Goal: Communication & Community: Connect with others

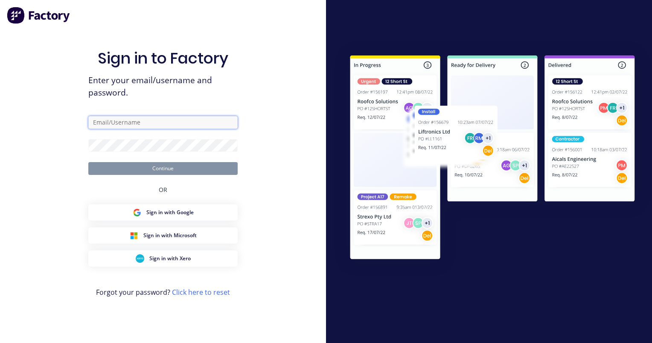
type input "rick@genixgroup.com.au"
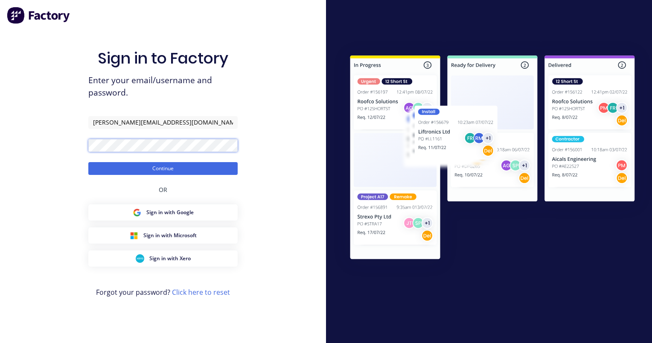
click at [26, 136] on div "Sign in to Factory Enter your email/username and password. rick@genixgroup.com.…" at bounding box center [163, 171] width 326 height 343
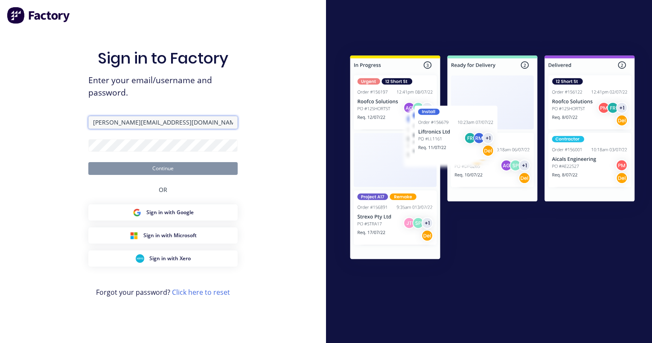
drag, startPoint x: 179, startPoint y: 124, endPoint x: 15, endPoint y: 123, distance: 163.3
click at [18, 123] on div "Sign in to Factory Enter your email/username and password. rick@genixgroup.com.…" at bounding box center [163, 171] width 326 height 343
click at [110, 120] on input "text" at bounding box center [162, 122] width 149 height 13
type input "luke@genixgroup"
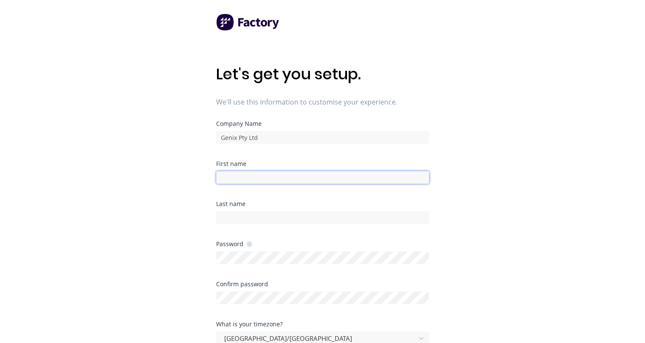
click at [243, 178] on input at bounding box center [322, 177] width 213 height 13
type input "[PERSON_NAME]"
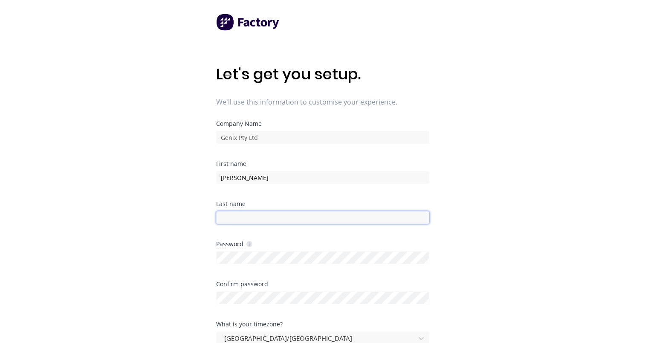
click at [235, 219] on input at bounding box center [322, 217] width 213 height 13
type input "Wilson"
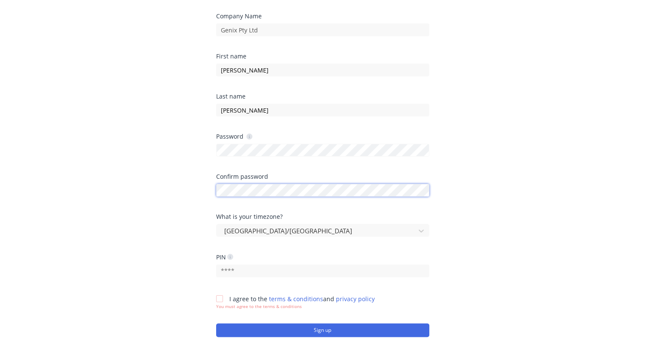
scroll to position [169, 0]
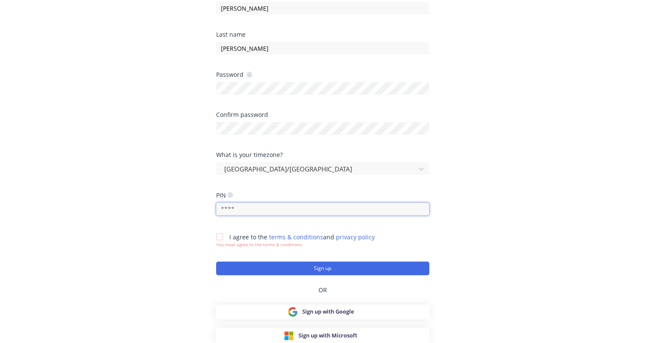
click at [256, 211] on input "text" at bounding box center [322, 209] width 213 height 13
click at [240, 205] on input "text" at bounding box center [322, 209] width 213 height 13
click at [217, 237] on div at bounding box center [219, 236] width 17 height 17
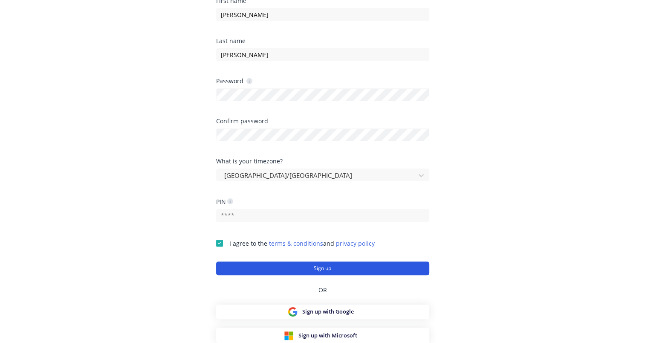
click at [330, 270] on button "Sign up" at bounding box center [322, 268] width 213 height 14
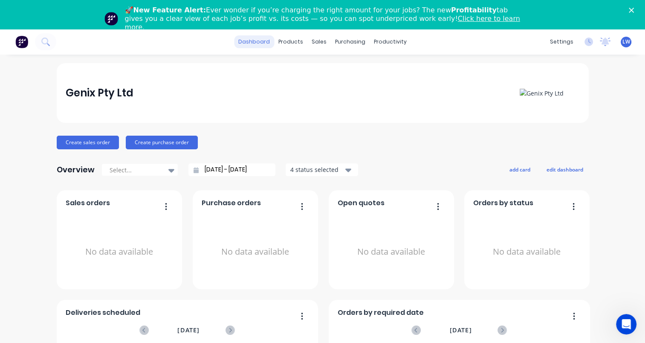
click at [261, 41] on link "dashboard" at bounding box center [254, 41] width 40 height 13
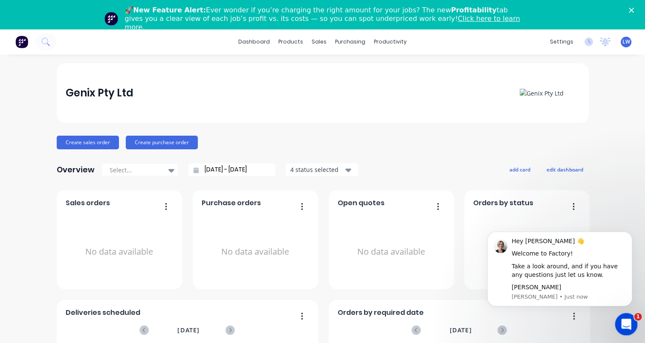
click at [623, 322] on icon "Open Intercom Messenger" at bounding box center [625, 323] width 14 height 14
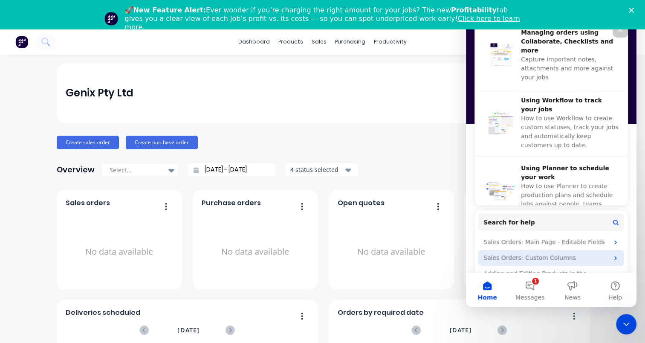
scroll to position [328, 0]
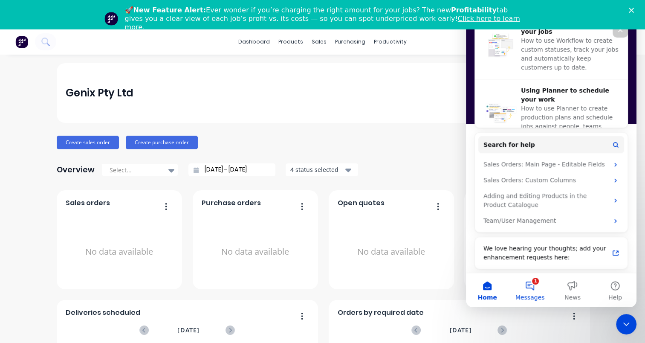
click at [525, 281] on button "1 Messages" at bounding box center [530, 290] width 43 height 34
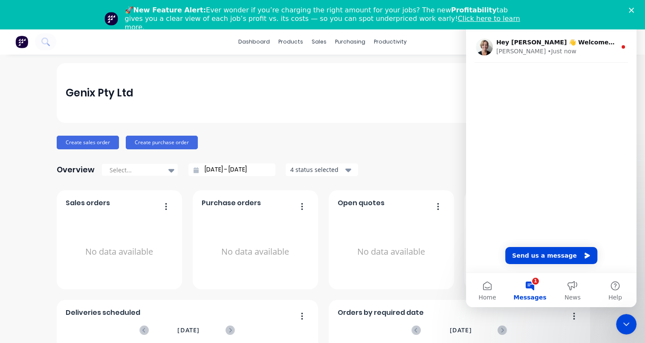
click at [514, 106] on div "Hey [PERSON_NAME] 👋 Welcome to Factory! Take a look around, and if you have any…" at bounding box center [551, 151] width 171 height 241
click at [490, 96] on div "Hey [PERSON_NAME] 👋 Welcome to Factory! Take a look around, and if you have any…" at bounding box center [551, 64] width 171 height 66
click at [585, 255] on icon "Intercom messenger" at bounding box center [587, 255] width 5 height 6
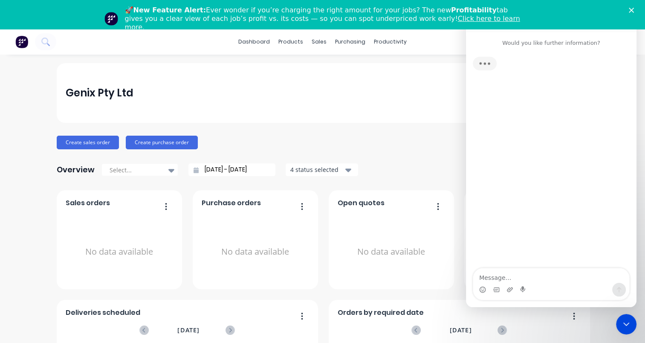
click at [510, 274] on textarea "Message…" at bounding box center [551, 275] width 156 height 15
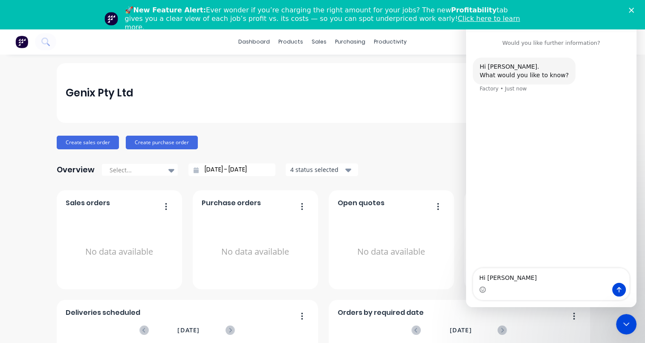
type textarea "Hi Cathy,"
type textarea "I am"
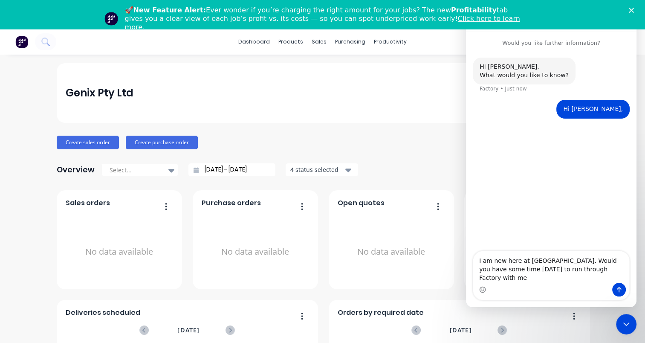
type textarea "I am new here at Genix. Would you have some time on Wednesday to run through Fa…"
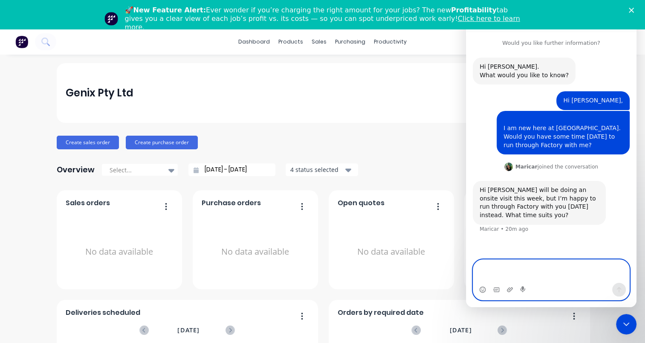
click at [523, 266] on textarea "Message…" at bounding box center [551, 271] width 156 height 23
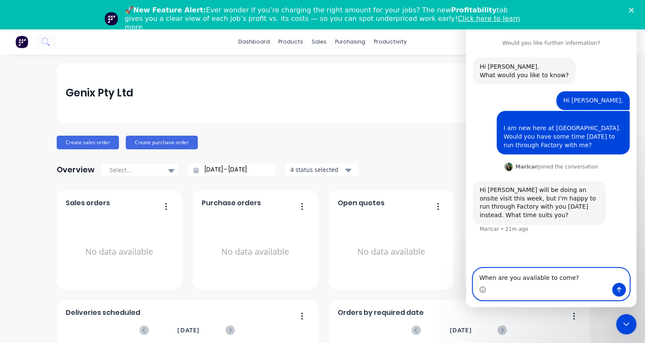
drag, startPoint x: 571, startPoint y: 269, endPoint x: 479, endPoint y: 271, distance: 91.7
click at [479, 271] on textarea "When are you available to come?" at bounding box center [551, 275] width 156 height 15
drag, startPoint x: 592, startPoint y: 268, endPoint x: 484, endPoint y: 263, distance: 108.4
click at [484, 268] on textarea "When were you intending on visiting site?" at bounding box center [551, 275] width 156 height 15
type textarea "W"
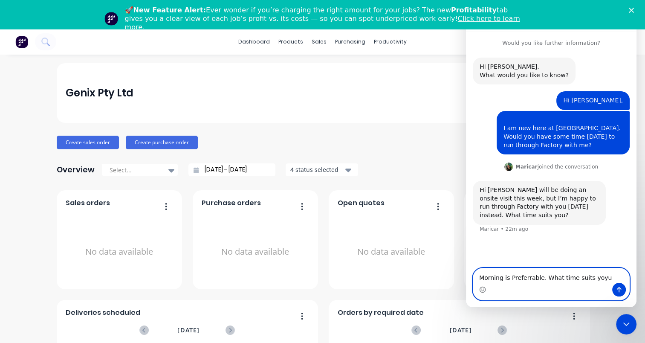
type textarea "Morning is Preferrable. What time suits yoyu?"
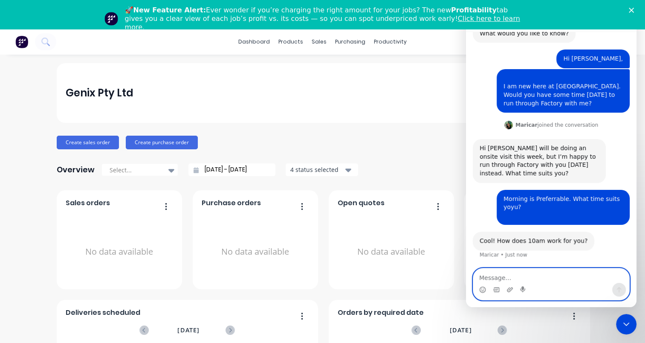
scroll to position [41, 0]
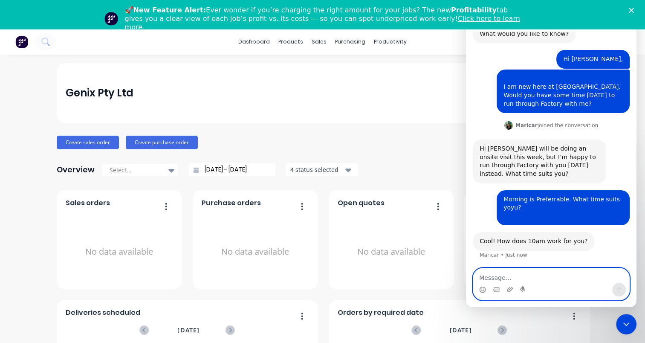
click at [496, 274] on textarea "Message…" at bounding box center [551, 275] width 156 height 15
type textarea "Y"
type textarea "Yeah that works. 3/9 at 10am? Thanks"
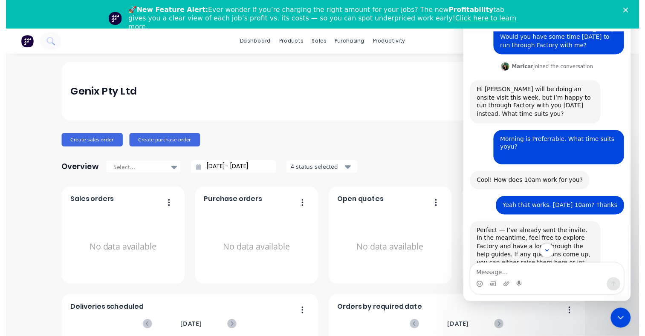
scroll to position [142, 0]
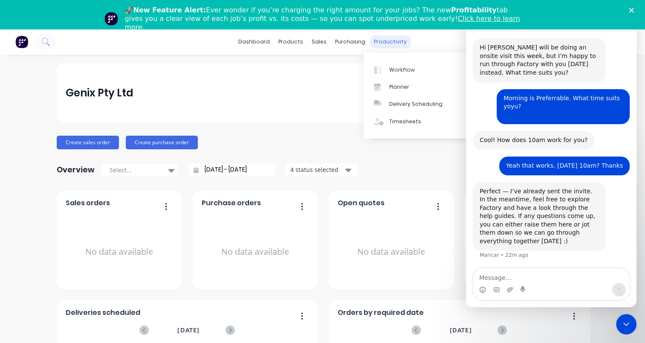
click at [393, 40] on div "productivity" at bounding box center [390, 41] width 41 height 13
click at [397, 71] on div "Workflow" at bounding box center [402, 70] width 26 height 8
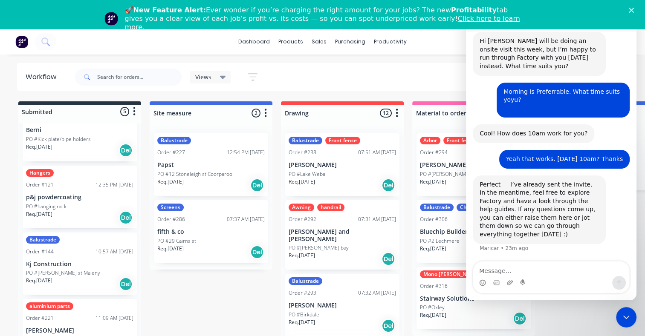
scroll to position [92, 0]
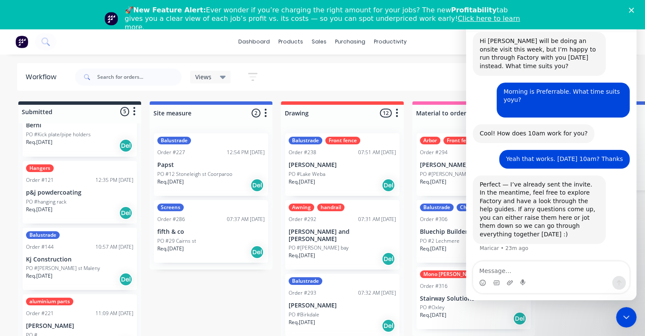
click at [634, 10] on icon "Close" at bounding box center [631, 10] width 5 height 5
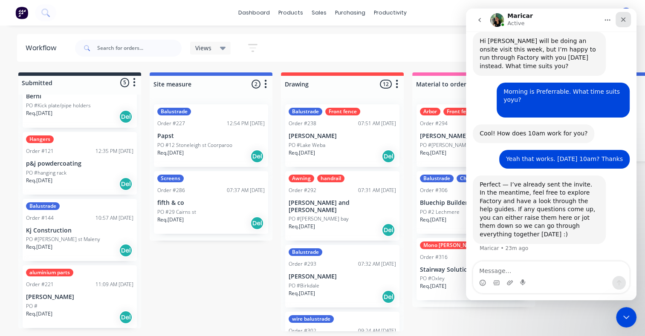
click at [622, 20] on icon "Close" at bounding box center [623, 19] width 7 height 7
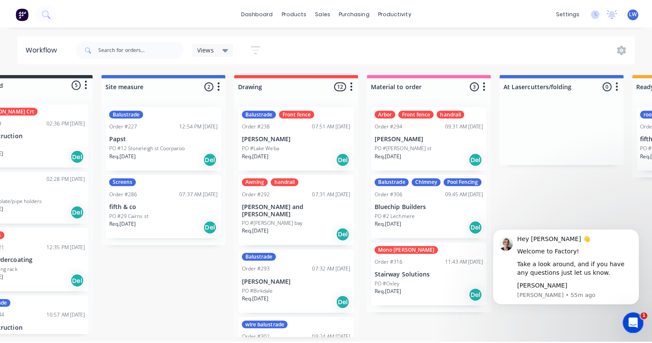
scroll to position [0, 0]
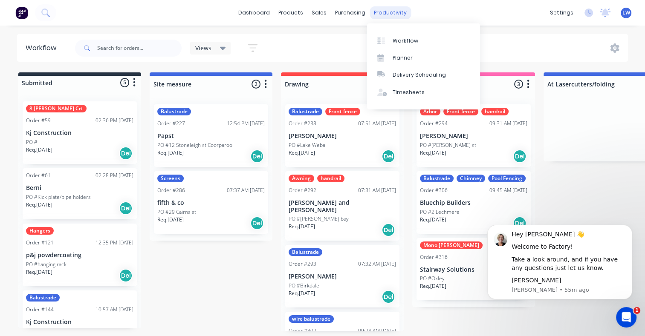
click at [395, 13] on div "productivity" at bounding box center [390, 12] width 41 height 13
click at [396, 58] on div "Planner" at bounding box center [403, 58] width 20 height 8
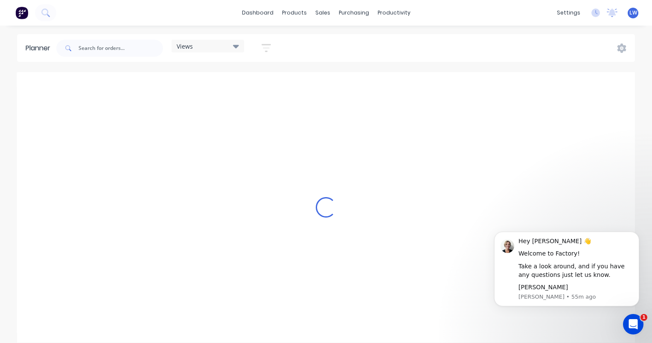
scroll to position [0, 1228]
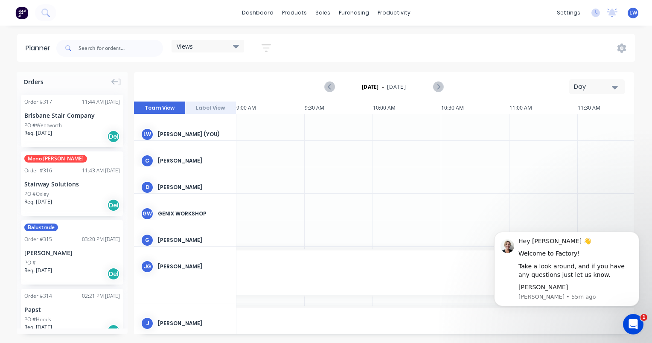
drag, startPoint x: 353, startPoint y: 334, endPoint x: 192, endPoint y: 324, distance: 161.1
click at [192, 324] on div "Orders Order # 317 11:44 AM 14/07/25 Brisbane Stair Company PO #Wentworth Req. …" at bounding box center [326, 207] width 652 height 270
click at [635, 235] on icon "Dismiss notification" at bounding box center [636, 234] width 5 height 5
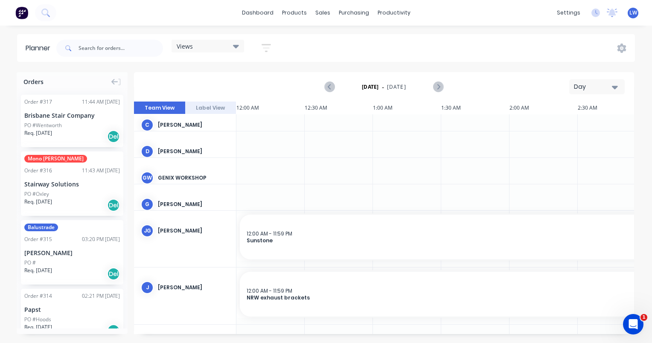
scroll to position [0, 0]
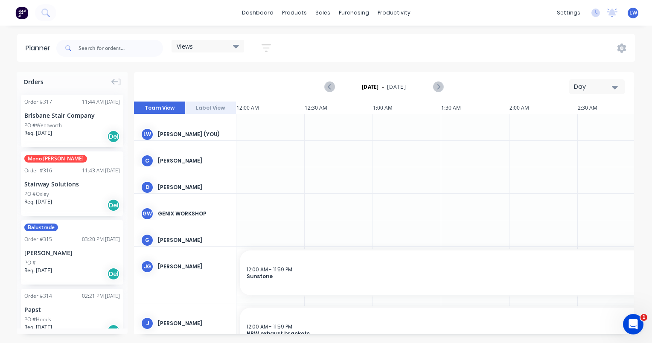
click at [262, 159] on div at bounding box center [270, 154] width 68 height 26
click at [278, 155] on div at bounding box center [270, 154] width 68 height 26
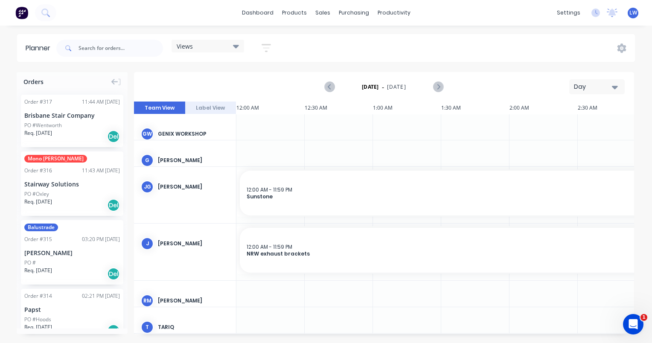
scroll to position [89, 0]
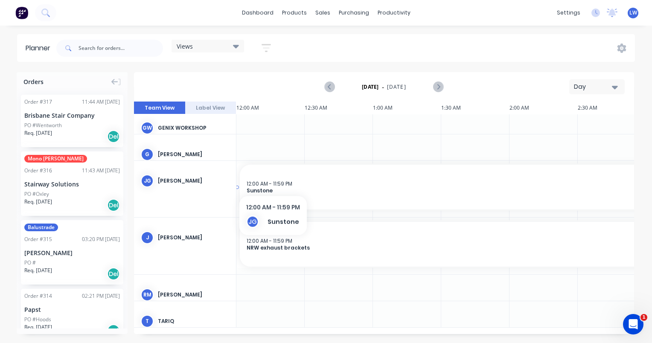
click at [273, 180] on span "12:00 AM - 11:59 PM" at bounding box center [270, 183] width 46 height 7
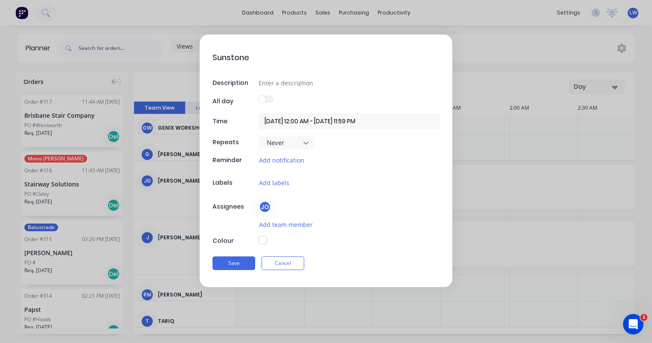
scroll to position [82, 0]
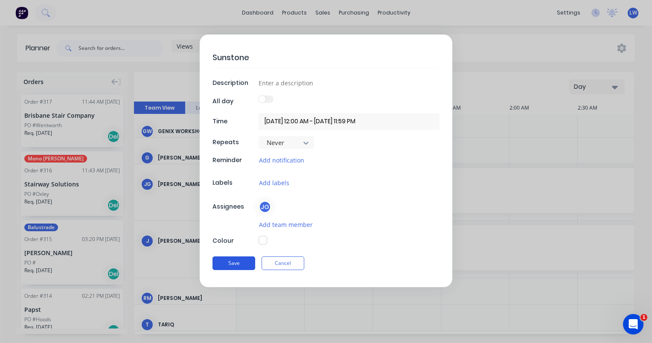
click at [240, 262] on button "Save" at bounding box center [233, 263] width 43 height 14
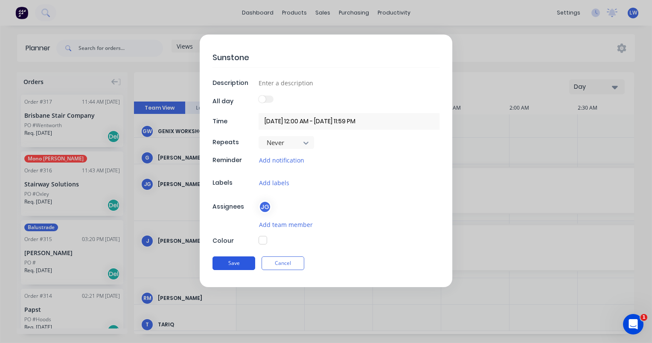
click at [244, 261] on button "Save" at bounding box center [233, 263] width 43 height 14
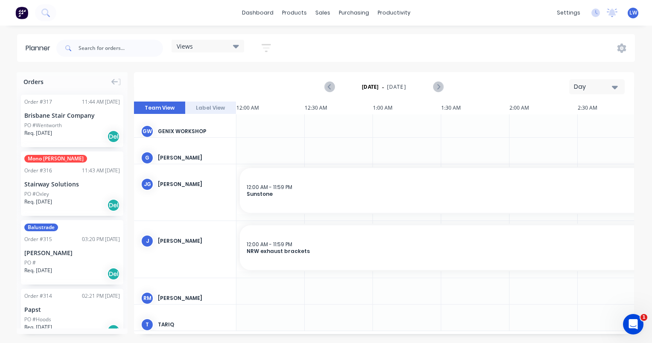
click at [617, 90] on icon "button" at bounding box center [615, 86] width 6 height 9
click at [562, 124] on div "Week" at bounding box center [581, 126] width 84 height 17
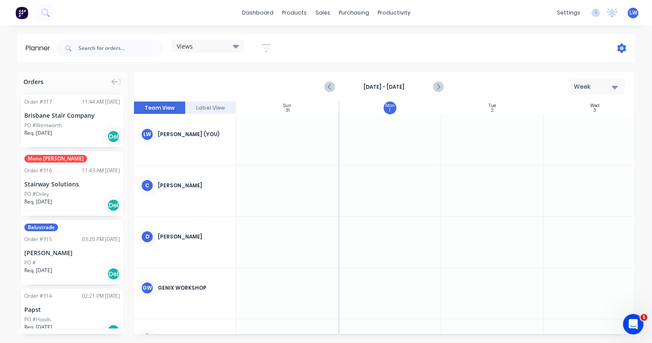
click at [618, 48] on icon at bounding box center [621, 48] width 9 height 9
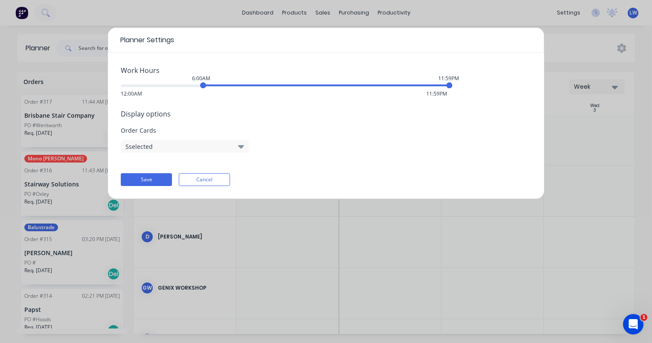
drag, startPoint x: 121, startPoint y: 87, endPoint x: 204, endPoint y: 86, distance: 82.7
click at [205, 87] on div "6:00AM" at bounding box center [203, 85] width 6 height 6
drag, startPoint x: 449, startPoint y: 86, endPoint x: 344, endPoint y: 87, distance: 105.4
click at [344, 87] on div "6:00AM 4:30PM 12:00AM 11:59PM" at bounding box center [285, 85] width 328 height 6
click at [155, 113] on span "Display options" at bounding box center [326, 114] width 410 height 10
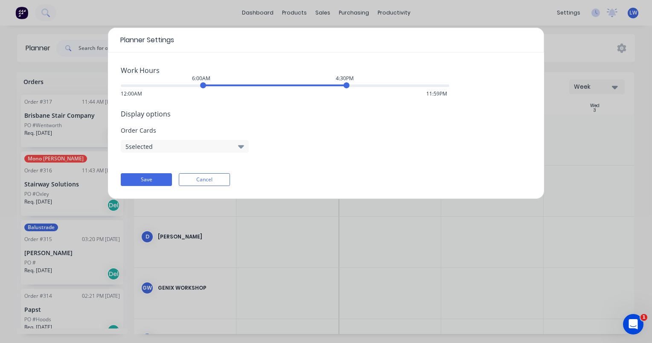
click at [244, 145] on button "5 selected" at bounding box center [185, 146] width 128 height 13
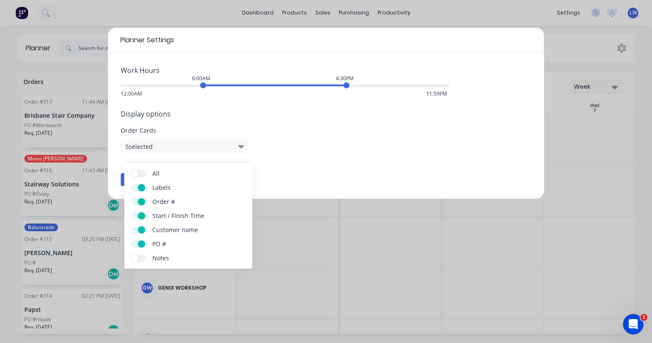
click at [290, 158] on div "Work Hours 6:00AM 4:30PM 12:00AM 11:59PM Display options Order Cards 5 selected…" at bounding box center [326, 125] width 436 height 146
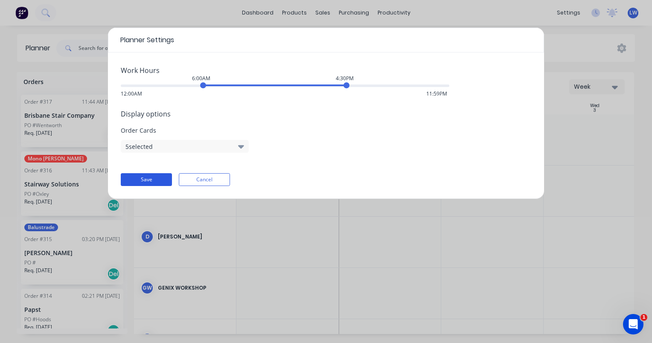
click at [143, 178] on button "Save" at bounding box center [146, 179] width 51 height 13
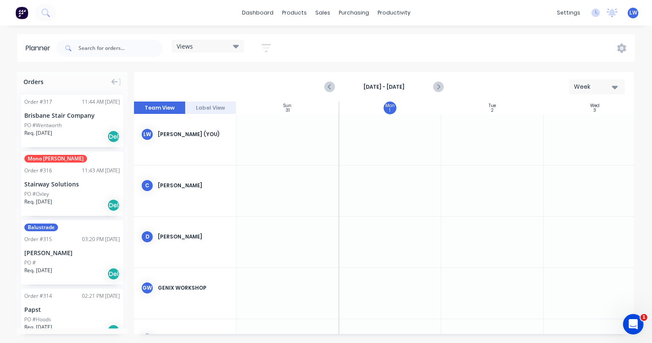
click at [613, 86] on icon "button" at bounding box center [615, 87] width 6 height 3
click at [549, 127] on div "Week" at bounding box center [581, 126] width 84 height 17
click at [374, 187] on div at bounding box center [390, 190] width 102 height 51
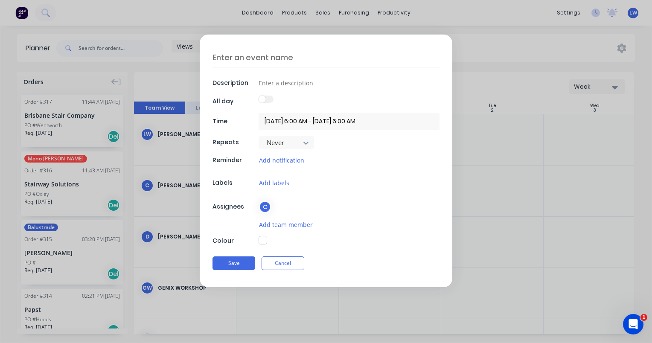
type textarea "x"
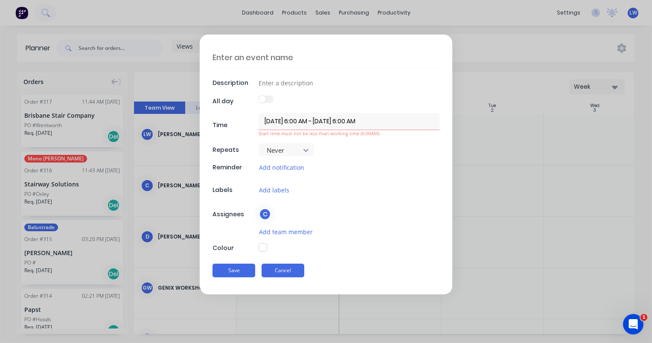
click at [281, 271] on button "Cancel" at bounding box center [282, 271] width 43 height 14
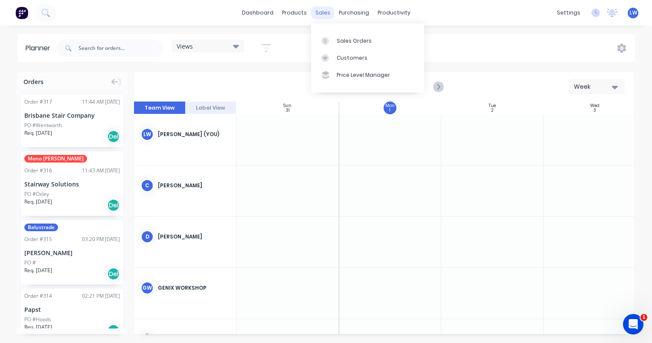
click at [323, 13] on div "sales" at bounding box center [322, 12] width 23 height 13
click at [348, 41] on div "Sales Orders" at bounding box center [353, 41] width 35 height 8
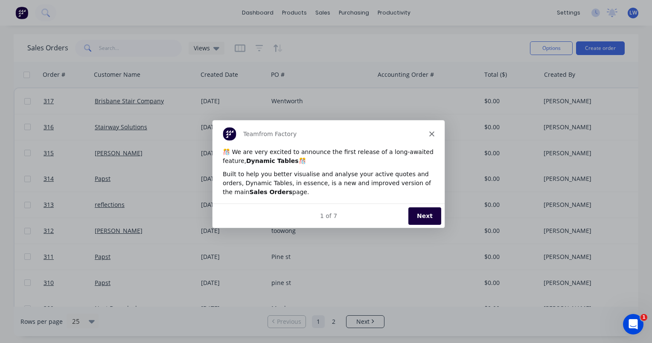
click at [429, 133] on icon "Close" at bounding box center [431, 133] width 5 height 5
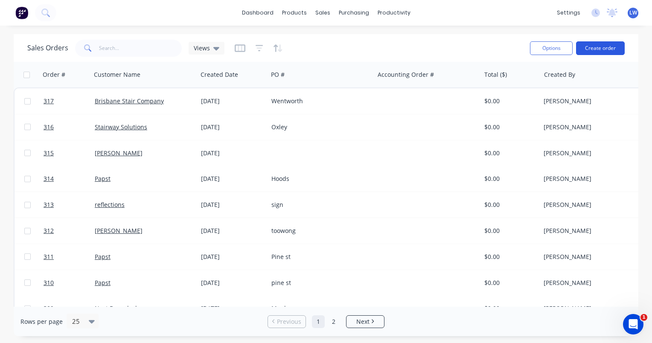
click at [594, 48] on button "Create order" at bounding box center [600, 48] width 49 height 14
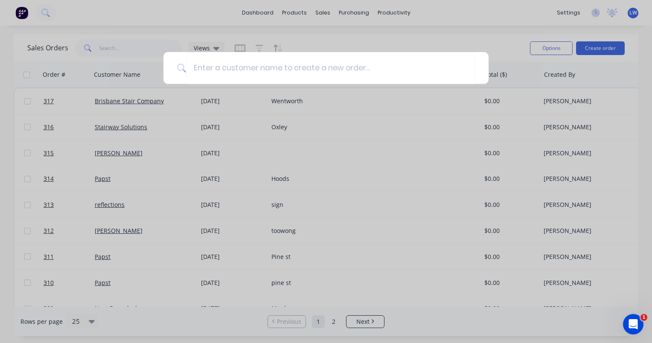
click at [510, 46] on div at bounding box center [326, 171] width 652 height 343
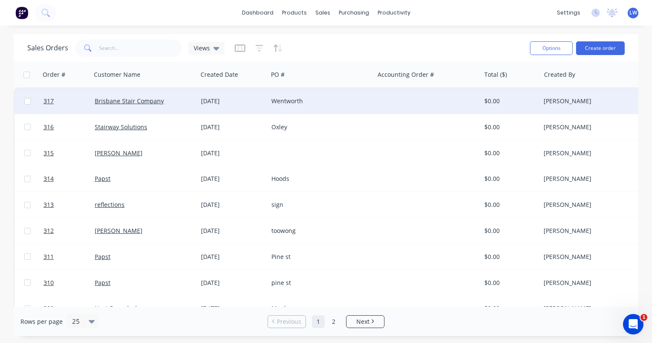
click at [267, 99] on div "14 Jul 2025" at bounding box center [232, 101] width 70 height 26
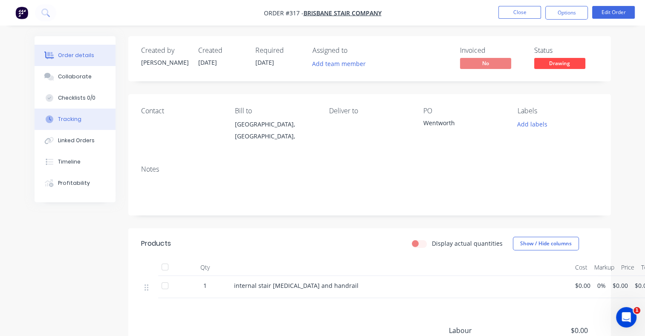
click at [73, 118] on div "Tracking" at bounding box center [69, 120] width 23 height 8
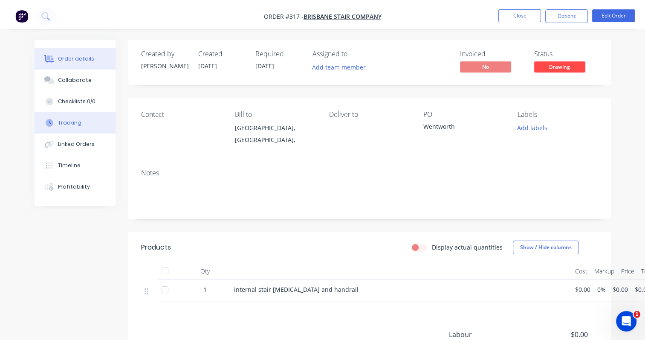
scroll to position [142, 0]
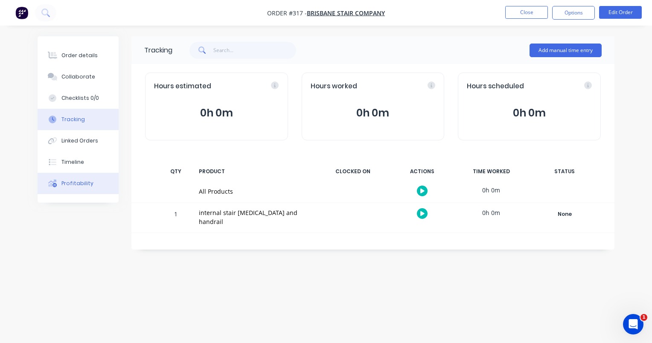
click at [77, 181] on div "Profitability" at bounding box center [77, 184] width 32 height 8
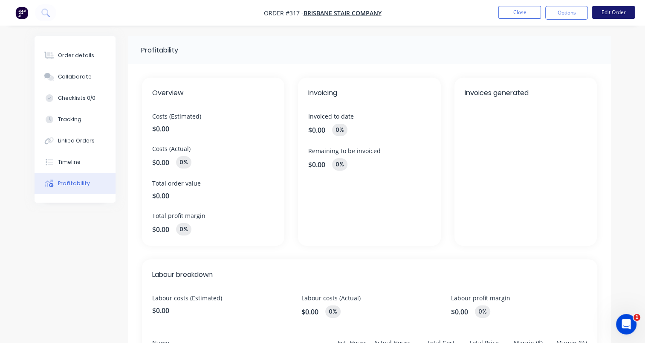
click at [613, 12] on button "Edit Order" at bounding box center [613, 12] width 43 height 13
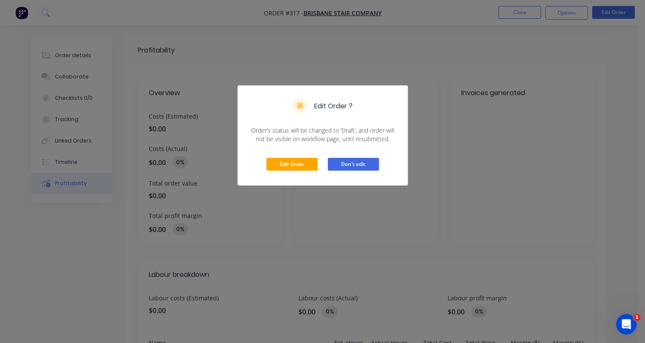
click at [377, 162] on button "Don't edit" at bounding box center [353, 164] width 51 height 13
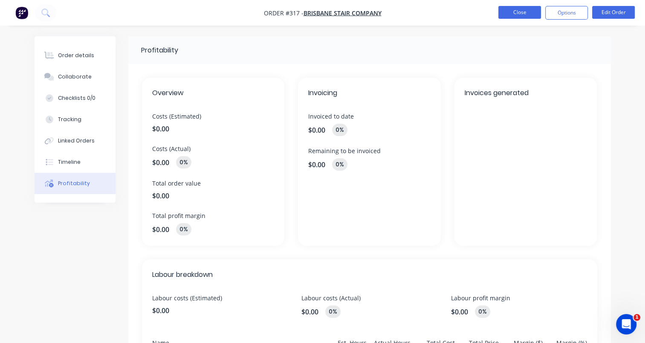
click at [526, 11] on button "Close" at bounding box center [520, 12] width 43 height 13
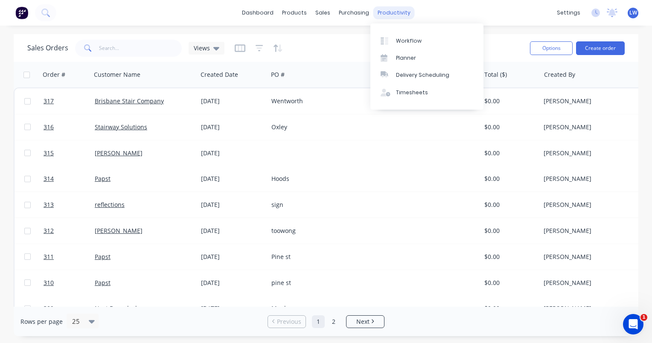
click at [395, 12] on div "productivity" at bounding box center [393, 12] width 41 height 13
click at [401, 57] on div "Planner" at bounding box center [406, 58] width 20 height 8
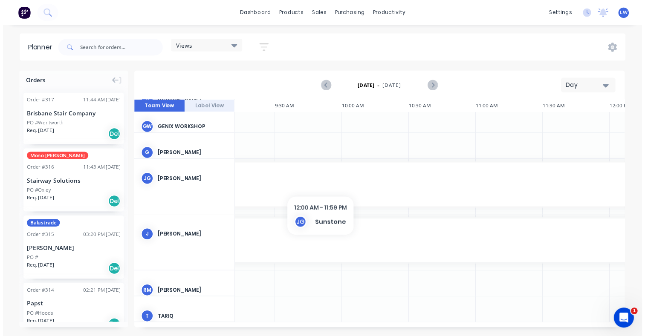
scroll to position [85, 437]
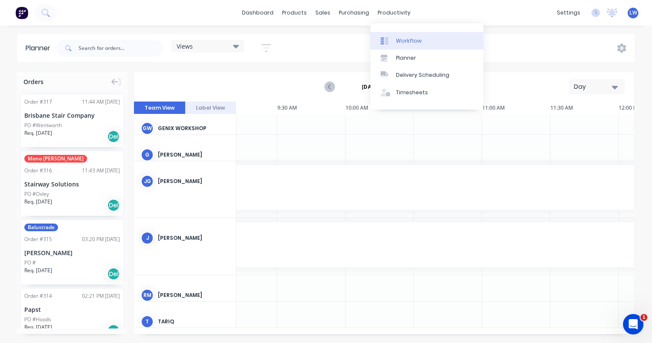
click at [402, 37] on div "Workflow" at bounding box center [409, 41] width 26 height 8
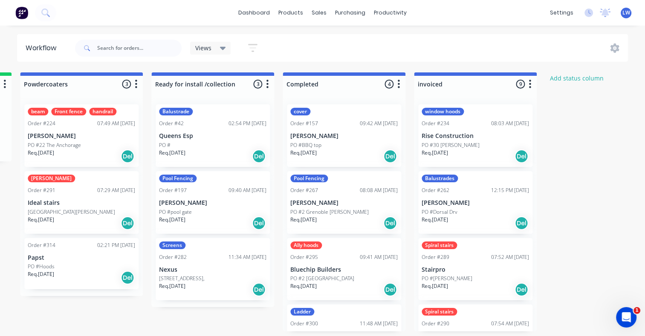
scroll to position [2, 1039]
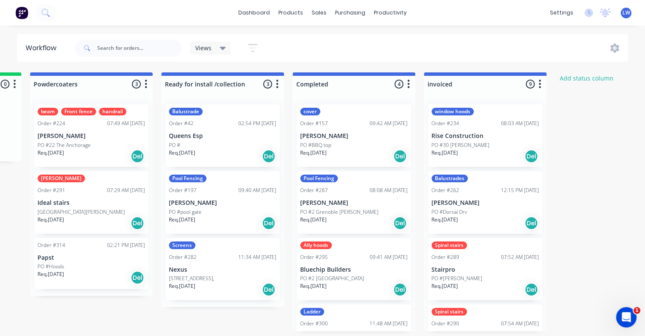
click at [473, 142] on div "PO #30 Watson" at bounding box center [485, 146] width 107 height 8
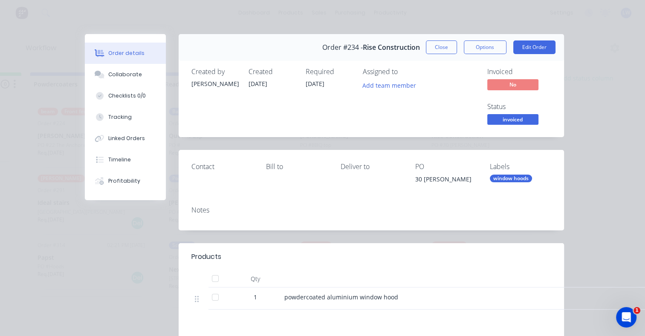
scroll to position [0, 1039]
click at [446, 46] on button "Close" at bounding box center [441, 48] width 31 height 14
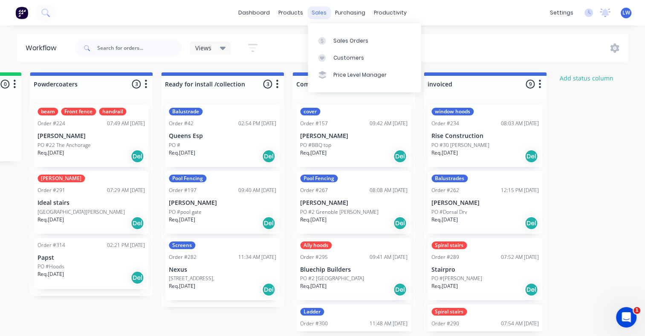
click at [320, 12] on div "sales" at bounding box center [318, 12] width 23 height 13
click at [334, 39] on div "Sales Orders" at bounding box center [351, 41] width 35 height 8
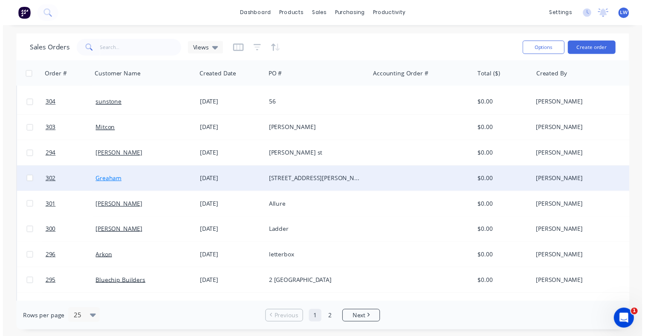
scroll to position [220, 0]
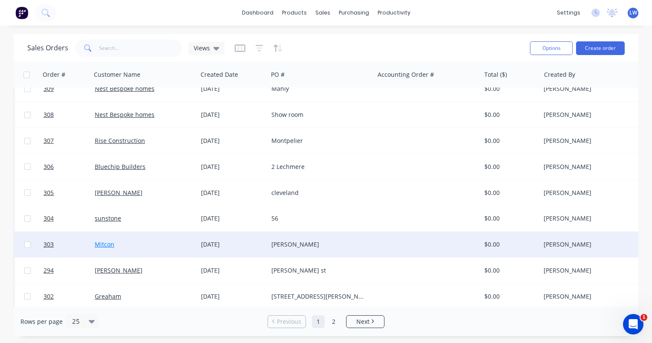
click at [111, 244] on link "Mitcon" at bounding box center [105, 244] width 20 height 8
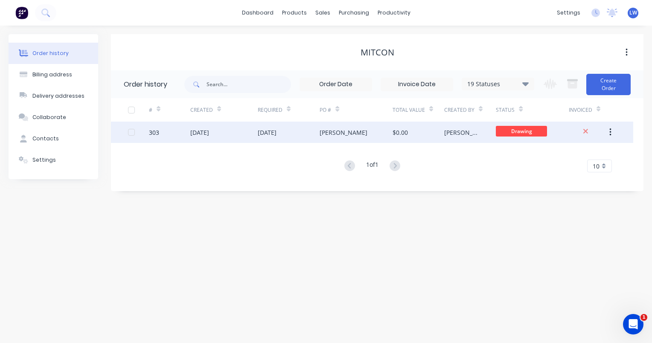
click at [616, 135] on button "button" at bounding box center [610, 132] width 20 height 15
click at [303, 133] on div "30 Jun 2025" at bounding box center [289, 132] width 62 height 21
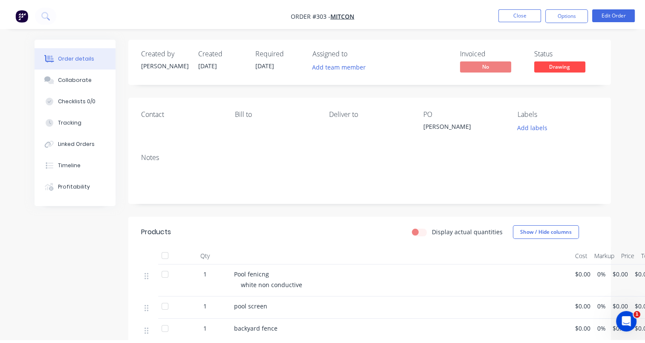
scroll to position [149, 0]
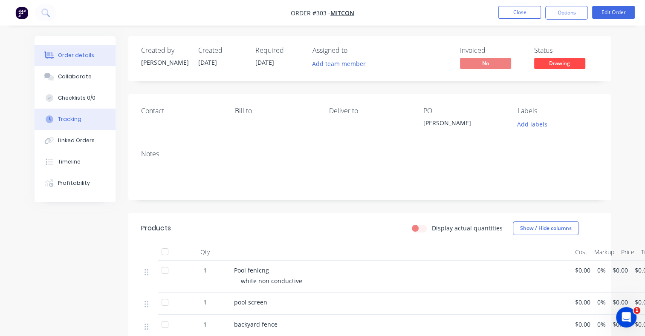
click at [73, 118] on div "Tracking" at bounding box center [69, 120] width 23 height 8
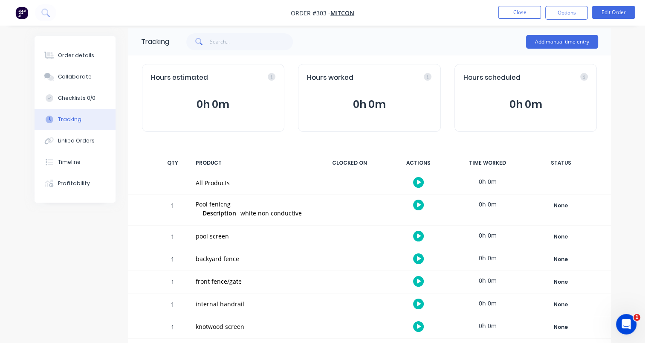
scroll to position [12, 0]
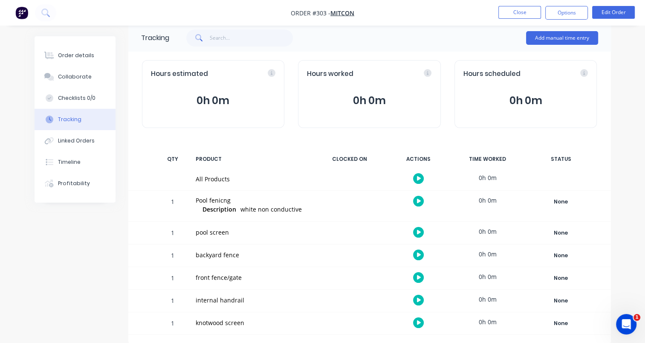
click at [417, 177] on icon "button" at bounding box center [419, 179] width 4 height 6
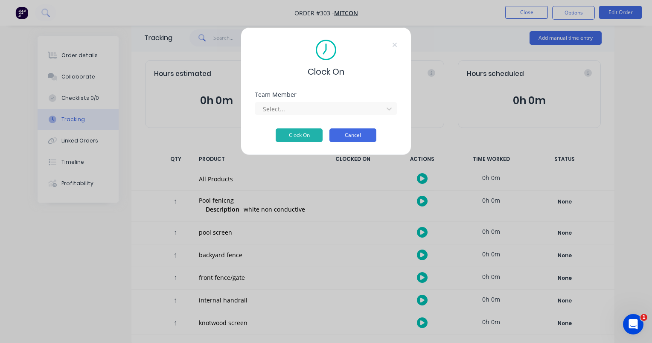
click at [366, 134] on button "Cancel" at bounding box center [352, 135] width 47 height 14
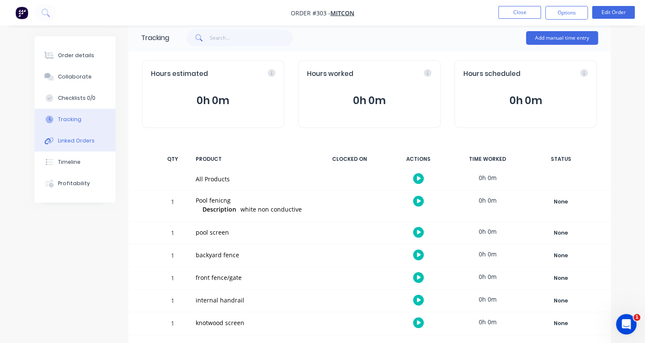
click at [85, 143] on div "Linked Orders" at bounding box center [76, 141] width 37 height 8
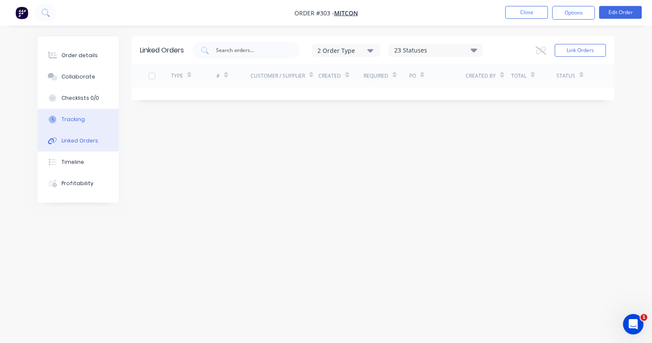
click at [78, 120] on div "Tracking" at bounding box center [72, 120] width 23 height 8
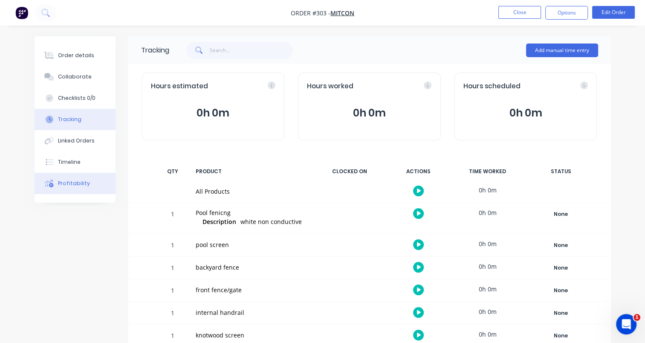
click at [64, 182] on div "Profitability" at bounding box center [74, 184] width 32 height 8
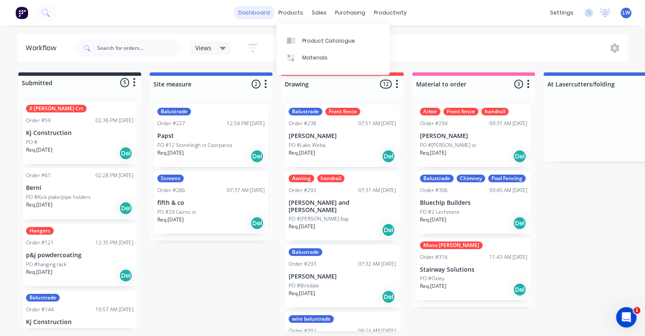
click at [261, 15] on link "dashboard" at bounding box center [254, 12] width 40 height 13
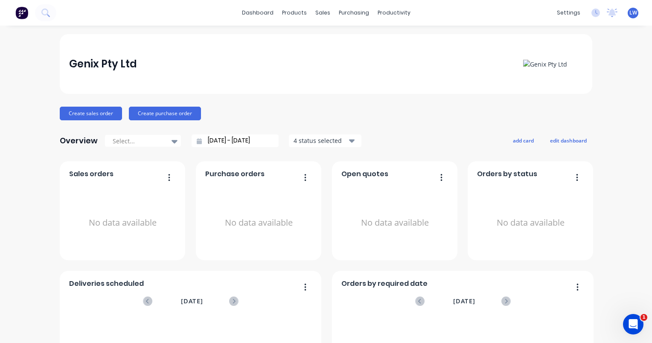
click at [263, 176] on div "Purchase orders" at bounding box center [258, 176] width 107 height 12
click at [304, 176] on icon "button" at bounding box center [305, 177] width 2 height 9
click at [392, 113] on div "Create sales order Create purchase order" at bounding box center [326, 114] width 532 height 14
click at [168, 177] on icon "button" at bounding box center [169, 177] width 2 height 7
click at [408, 205] on div "No data available" at bounding box center [394, 223] width 107 height 81
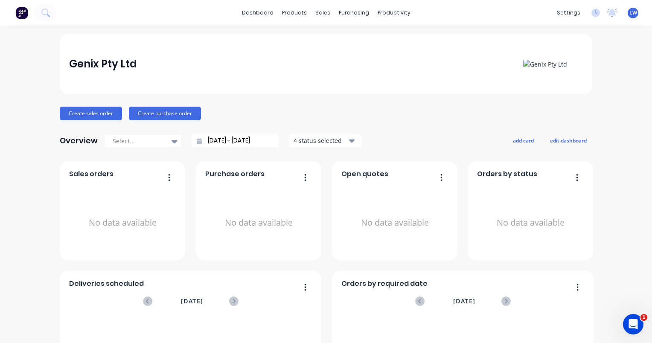
click at [441, 179] on icon "button" at bounding box center [442, 177] width 2 height 7
click at [350, 232] on div "No data available" at bounding box center [394, 223] width 107 height 81
click at [351, 43] on div "Sales Orders" at bounding box center [351, 41] width 35 height 8
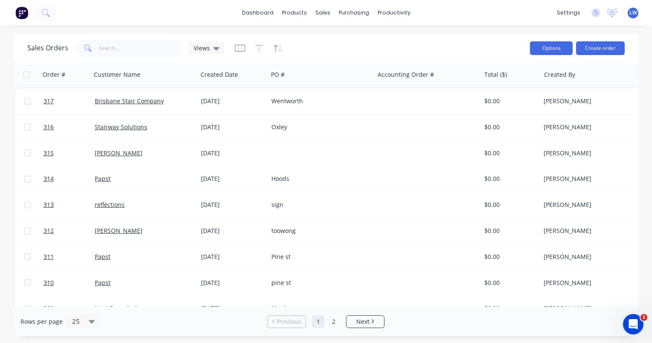
click at [545, 47] on button "Options" at bounding box center [551, 48] width 43 height 14
click at [498, 48] on div "Sales Orders Views" at bounding box center [275, 48] width 496 height 21
click at [592, 47] on button "Create order" at bounding box center [600, 48] width 49 height 14
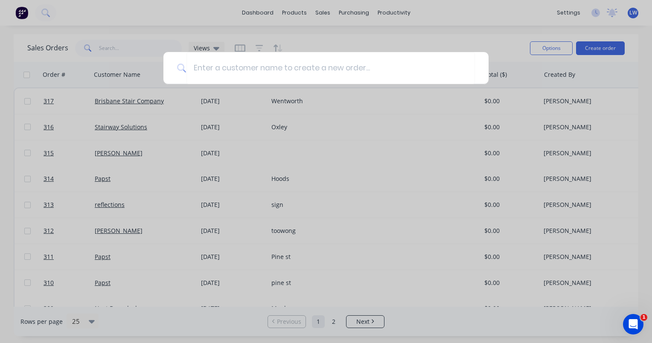
click at [493, 48] on div at bounding box center [326, 171] width 652 height 343
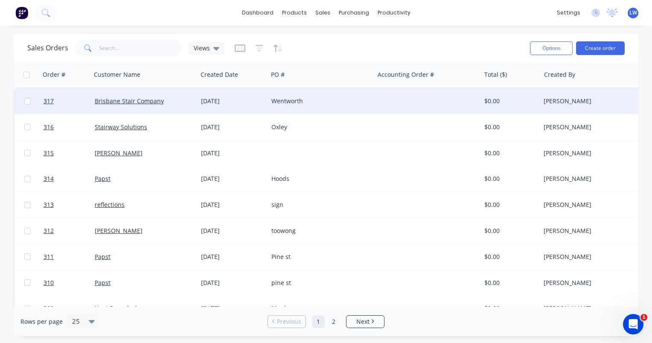
click at [27, 103] on input "checkbox" at bounding box center [27, 101] width 6 height 6
click at [26, 100] on input "checkbox" at bounding box center [27, 101] width 6 height 6
checkbox input "false"
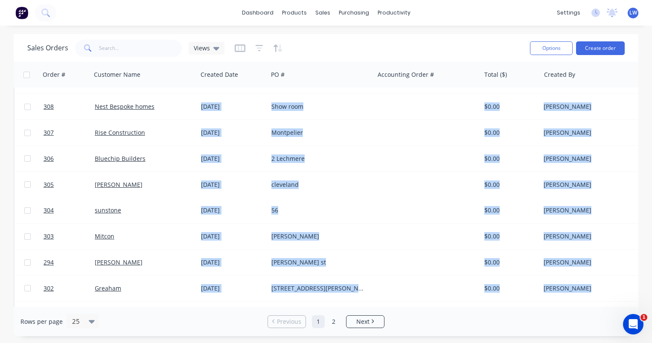
drag, startPoint x: 373, startPoint y: 302, endPoint x: 488, endPoint y: 300, distance: 115.2
click at [488, 300] on div "317 Brisbane Stair Company 14 Jul 2025 Wentworth $0.00 Rick Mainwaring Drawing …" at bounding box center [413, 184] width 798 height 648
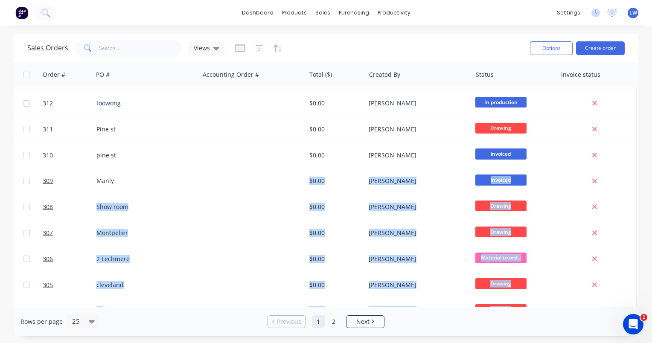
scroll to position [127, 179]
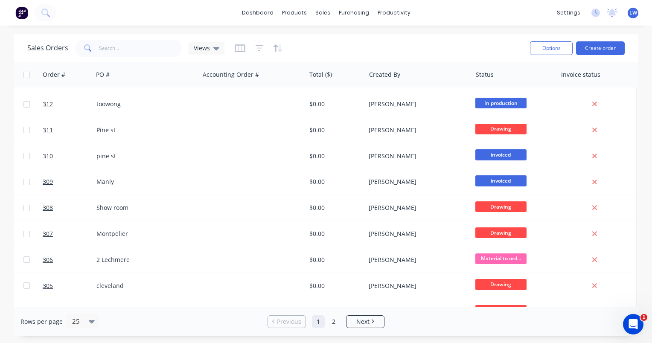
click at [179, 7] on div "dashboard products sales purchasing productivity dashboard products Product Cat…" at bounding box center [326, 13] width 652 height 26
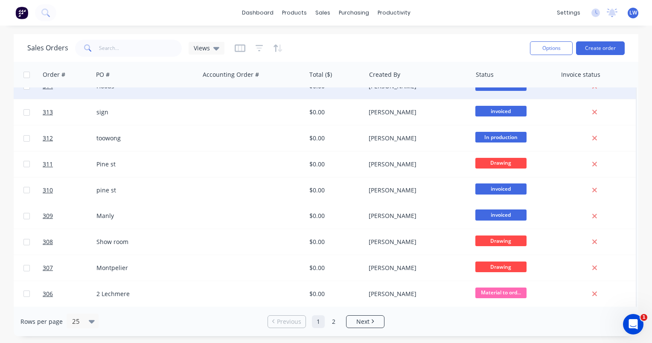
scroll to position [0, 179]
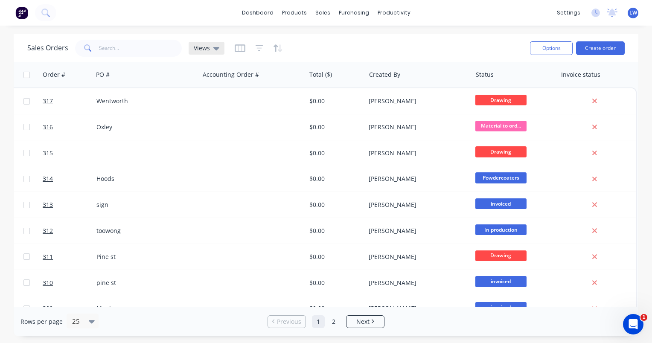
click at [207, 49] on span "Views" at bounding box center [202, 48] width 16 height 9
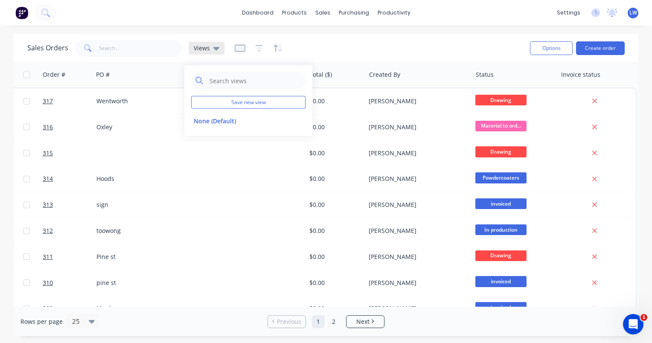
click at [207, 49] on span "Views" at bounding box center [202, 48] width 16 height 9
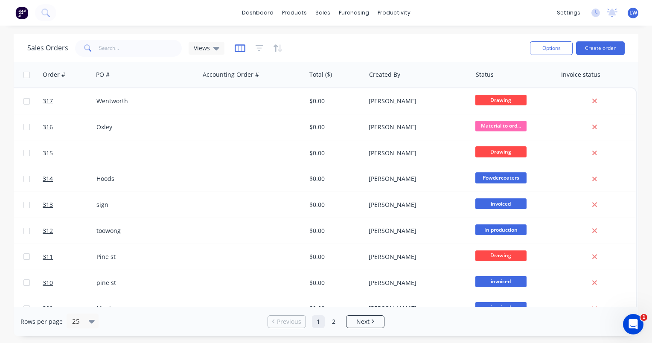
click at [239, 49] on icon "button" at bounding box center [240, 48] width 11 height 9
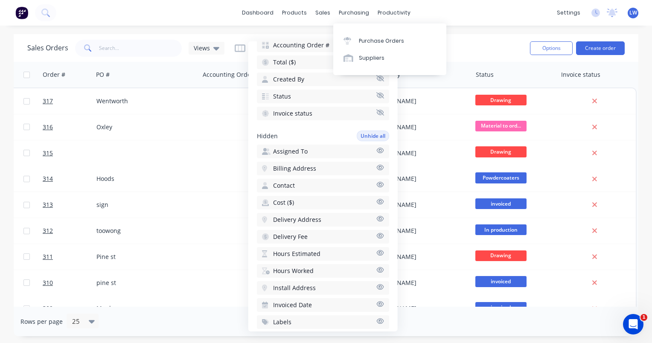
scroll to position [101, 0]
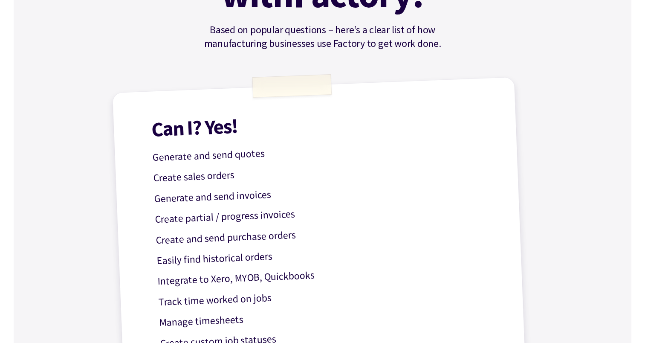
scroll to position [171, 0]
